Goal: Task Accomplishment & Management: Manage account settings

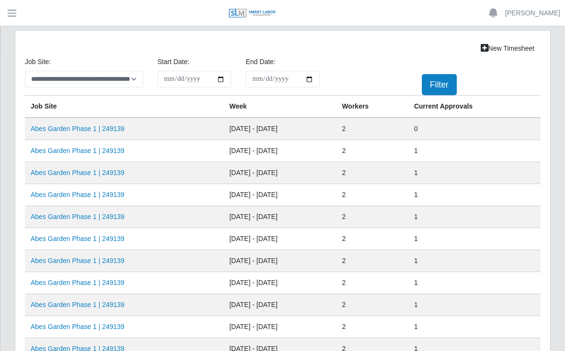
click at [93, 132] on link "Abes Garden Phase 1 | 249139" at bounding box center [78, 129] width 94 height 8
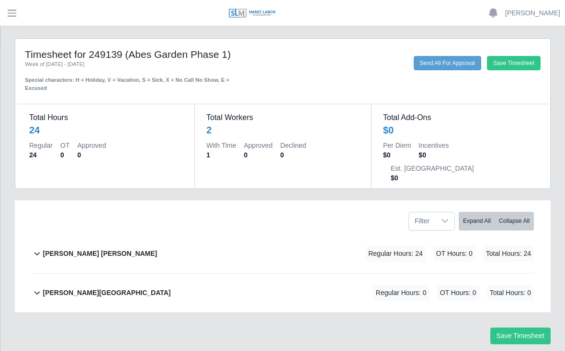
click at [92, 249] on b "David Rojas Ortiz" at bounding box center [100, 254] width 114 height 10
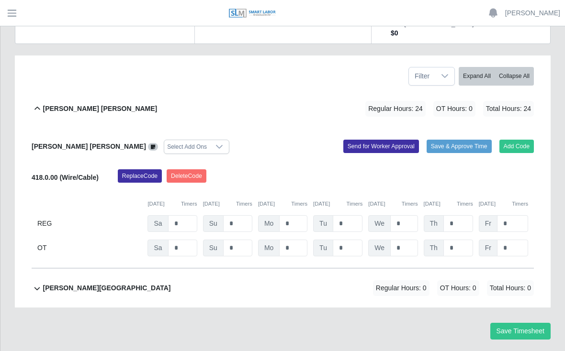
scroll to position [145, 0]
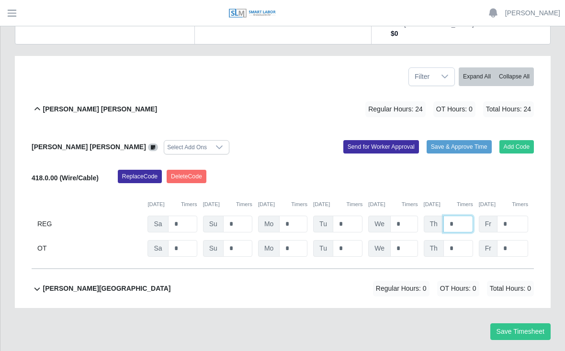
click at [461, 216] on input "*" at bounding box center [458, 224] width 30 height 17
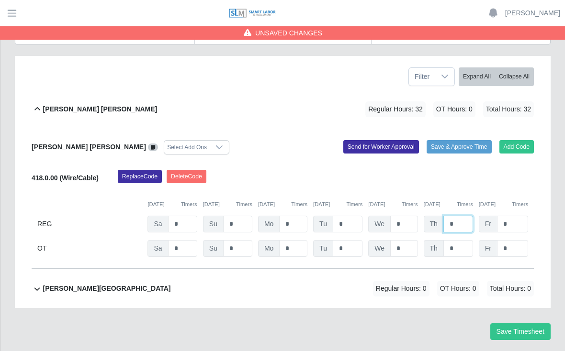
type input "*"
click at [526, 323] on button "Save Timesheet" at bounding box center [520, 331] width 60 height 17
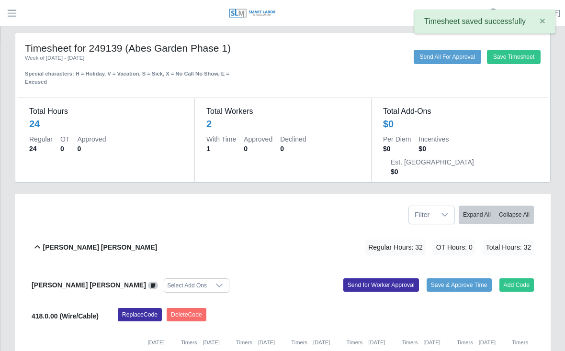
scroll to position [0, 0]
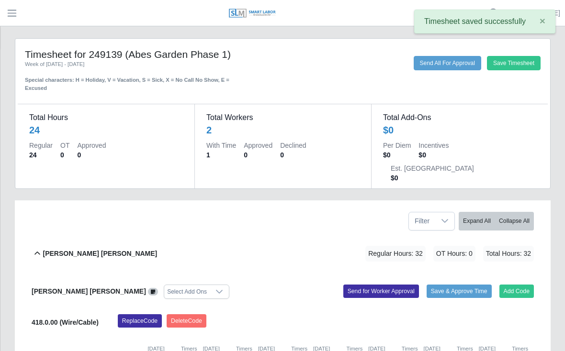
click at [544, 23] on span "×" at bounding box center [542, 20] width 6 height 11
